Goal: Information Seeking & Learning: Check status

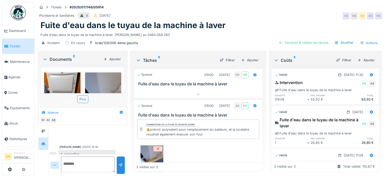
scroll to position [30, 0]
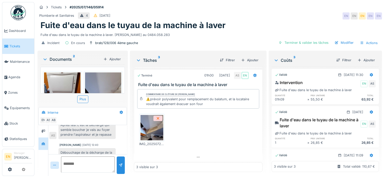
click at [104, 139] on div "Anouar Serifi 22/07/2025 15:36 A replanifier AS Anouar Serifi 24/07/2025 11:31 …" at bounding box center [87, 135] width 78 height 114
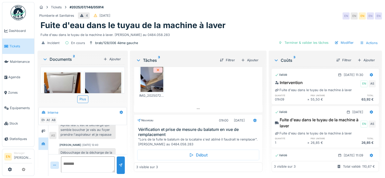
scroll to position [90, 0]
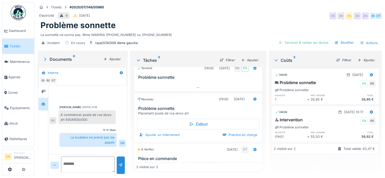
scroll to position [3, 0]
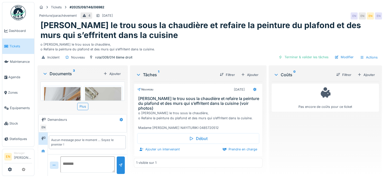
scroll to position [4, 0]
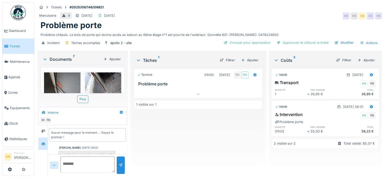
scroll to position [17, 0]
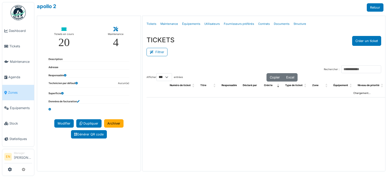
select select "***"
click at [295, 23] on link "Structure" at bounding box center [300, 24] width 17 height 12
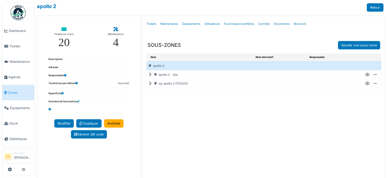
click at [149, 84] on icon at bounding box center [151, 83] width 5 height 0
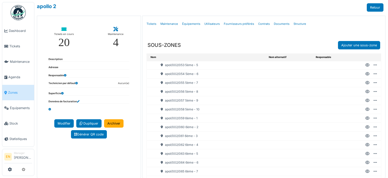
scroll to position [453, 0]
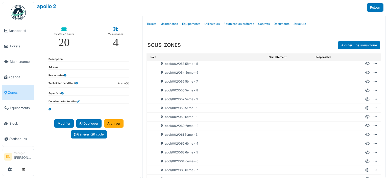
click at [366, 117] on icon at bounding box center [368, 117] width 4 height 0
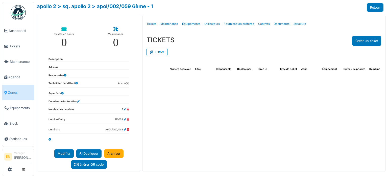
select select "***"
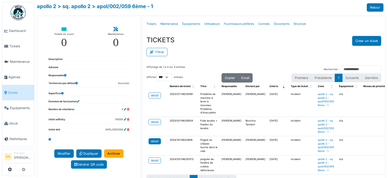
click at [154, 141] on div "detail" at bounding box center [155, 141] width 8 height 5
click at [155, 96] on div "detail" at bounding box center [155, 95] width 8 height 5
click at [154, 94] on div "detail" at bounding box center [155, 95] width 8 height 5
click at [13, 76] on span "Agenda" at bounding box center [20, 77] width 24 height 5
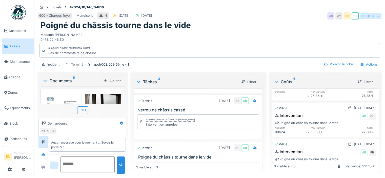
scroll to position [36, 0]
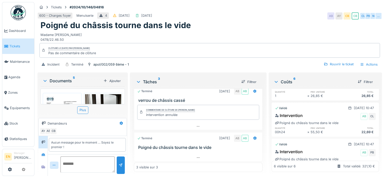
click at [242, 23] on div "Poigné du châssis tourne dans le vide" at bounding box center [209, 25] width 338 height 10
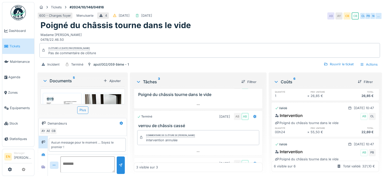
scroll to position [0, 0]
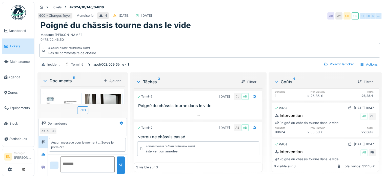
click at [104, 65] on div "apol/002/059 6ème - 1" at bounding box center [110, 64] width 35 height 5
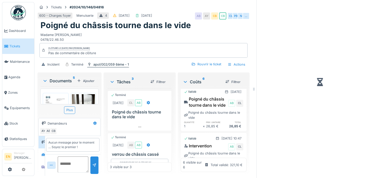
scroll to position [100, 0]
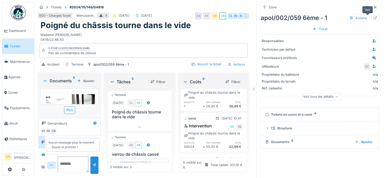
click at [373, 18] on icon at bounding box center [375, 17] width 4 height 3
drag, startPoint x: 40, startPoint y: 34, endPoint x: 65, endPoint y: 39, distance: 25.1
click at [65, 39] on div "Poigné du châssis tourne dans le vide Madame Aysegül YILDIZ 0478/22.46.50" at bounding box center [143, 30] width 212 height 21
drag, startPoint x: 257, startPoint y: 16, endPoint x: 324, endPoint y: 19, distance: 66.8
click at [324, 19] on div "apol/002/059 6ème - 1 Actions" at bounding box center [319, 17] width 118 height 9
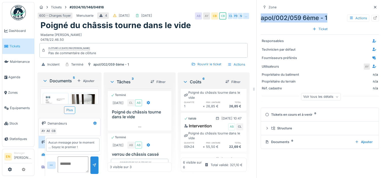
copy div "apol/002/059 6ème - 1"
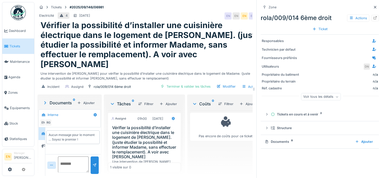
scroll to position [4, 0]
click at [373, 6] on icon at bounding box center [374, 7] width 3 height 3
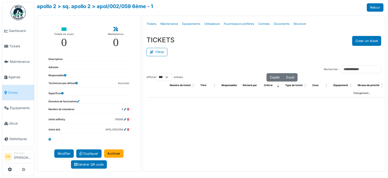
select select "***"
click at [77, 7] on link "> sq. apollo 2" at bounding box center [74, 6] width 33 height 6
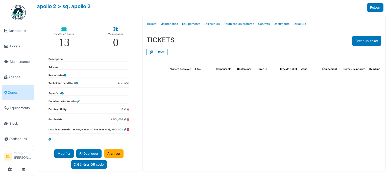
select select "***"
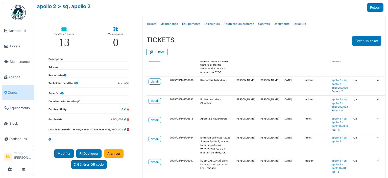
scroll to position [51, 0]
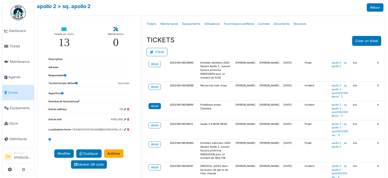
click at [153, 108] on div "detail" at bounding box center [155, 106] width 8 height 5
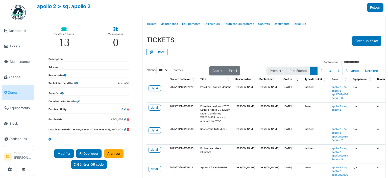
scroll to position [0, 0]
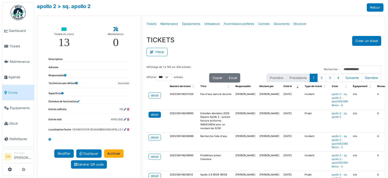
click at [151, 113] on div "detail" at bounding box center [155, 114] width 8 height 5
click at [153, 96] on div "detail" at bounding box center [155, 95] width 8 height 5
click at [235, 52] on div "Filtrer" at bounding box center [264, 51] width 235 height 11
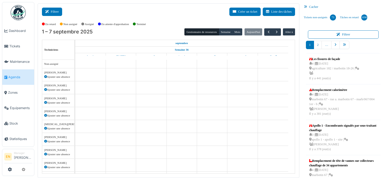
click at [54, 12] on button "Filtrer" at bounding box center [52, 12] width 20 height 8
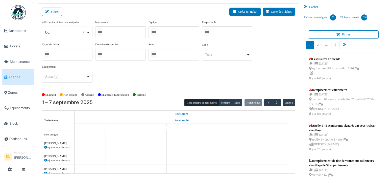
click at [89, 33] on div "Oui Remove item" at bounding box center [67, 32] width 46 height 7
select select "**"
click at [121, 34] on div at bounding box center [120, 32] width 51 height 12
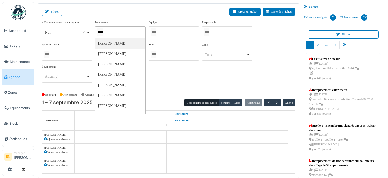
type input "******"
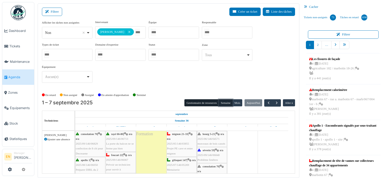
click at [224, 101] on button "Semaine" at bounding box center [226, 102] width 14 height 7
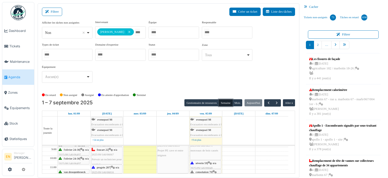
scroll to position [20, 0]
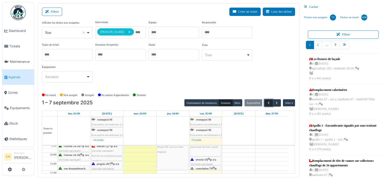
click at [266, 104] on button "button" at bounding box center [268, 102] width 8 height 7
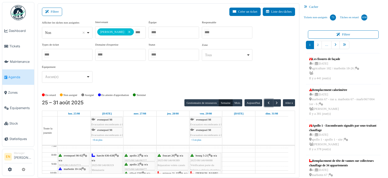
scroll to position [0, 0]
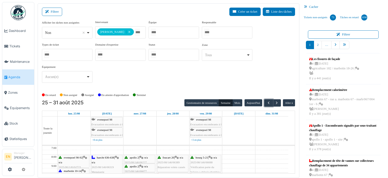
click at [138, 158] on div "apollo 2 | n/a 2025/08/146/06227 couvercle boite aux lettres" at bounding box center [140, 162] width 30 height 15
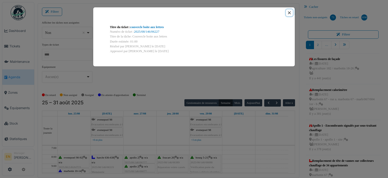
click at [289, 12] on button "Close" at bounding box center [289, 12] width 7 height 7
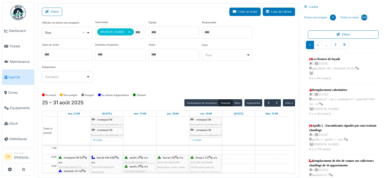
click at [138, 166] on span "apollo 2" at bounding box center [134, 166] width 9 height 3
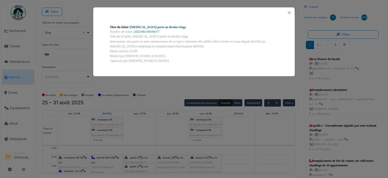
click at [157, 27] on link "bruit porte au dernier étage" at bounding box center [158, 27] width 56 height 4
click at [289, 13] on button "Close" at bounding box center [289, 12] width 7 height 7
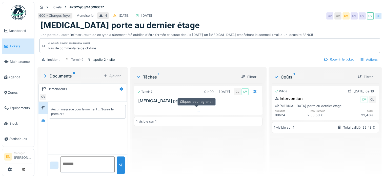
click at [197, 109] on icon at bounding box center [198, 110] width 4 height 3
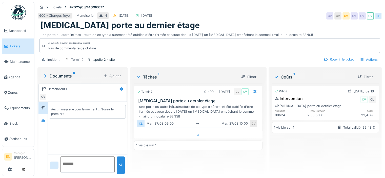
scroll to position [4, 0]
drag, startPoint x: 293, startPoint y: 5, endPoint x: 302, endPoint y: -26, distance: 31.7
click at [302, 0] on html "Dashboard Tickets Maintenance [GEOGRAPHIC_DATA] Zones Équipements Stock Statist…" at bounding box center [192, 89] width 385 height 178
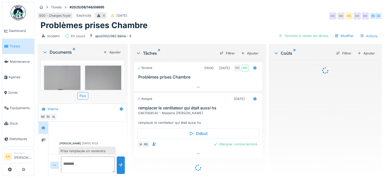
scroll to position [13, 0]
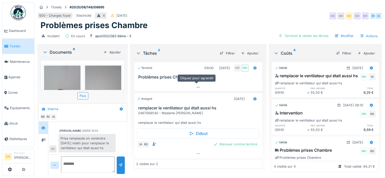
click at [259, 86] on div at bounding box center [198, 86] width 128 height 7
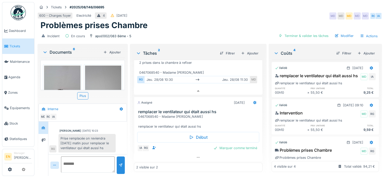
scroll to position [18, 0]
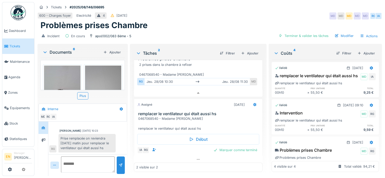
click at [250, 20] on div "Problèmes prises Chambre" at bounding box center [209, 25] width 338 height 10
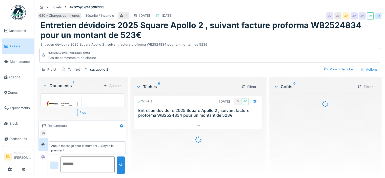
scroll to position [4, 0]
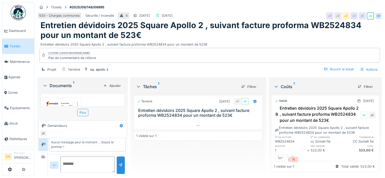
click at [211, 147] on div "Terminé [DATE] JV JV Entretien dévidoirs 2025 Square Apollo 2 , suivant facture…" at bounding box center [198, 132] width 128 height 79
click at [223, 14] on div "630 - Charges communes Sécurité / incendie 4 09/09/2025 04/09/2025 JV JV JV JV …" at bounding box center [209, 15] width 344 height 9
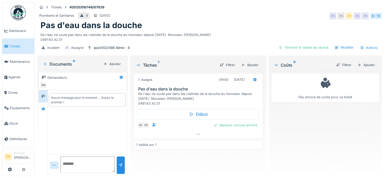
click at [290, 132] on div "Pas encore de coûts pour ce ticket" at bounding box center [324, 121] width 107 height 100
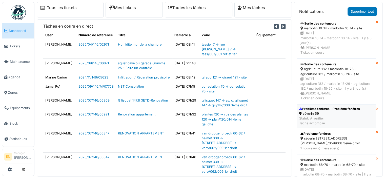
click at [344, 121] on div "Statut: À vérifier Tâche accomplie" at bounding box center [329, 121] width 61 height 10
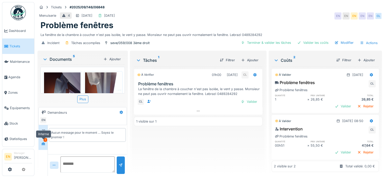
click at [44, 144] on icon at bounding box center [43, 143] width 4 height 3
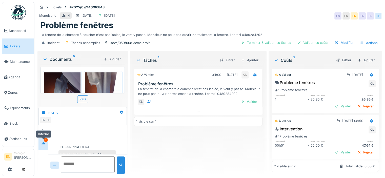
scroll to position [35, 0]
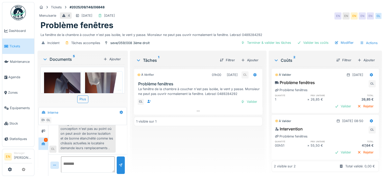
click at [90, 138] on div "Les châssis sont en double vitrage, en bon état , mais leurs conception n'est p…" at bounding box center [86, 133] width 57 height 38
click at [160, 146] on div "À vérifier 01h00 [DATE] CL Problème fenêtres La fenêtre de la chambre à coucher…" at bounding box center [198, 118] width 128 height 105
